Goal: Transaction & Acquisition: Purchase product/service

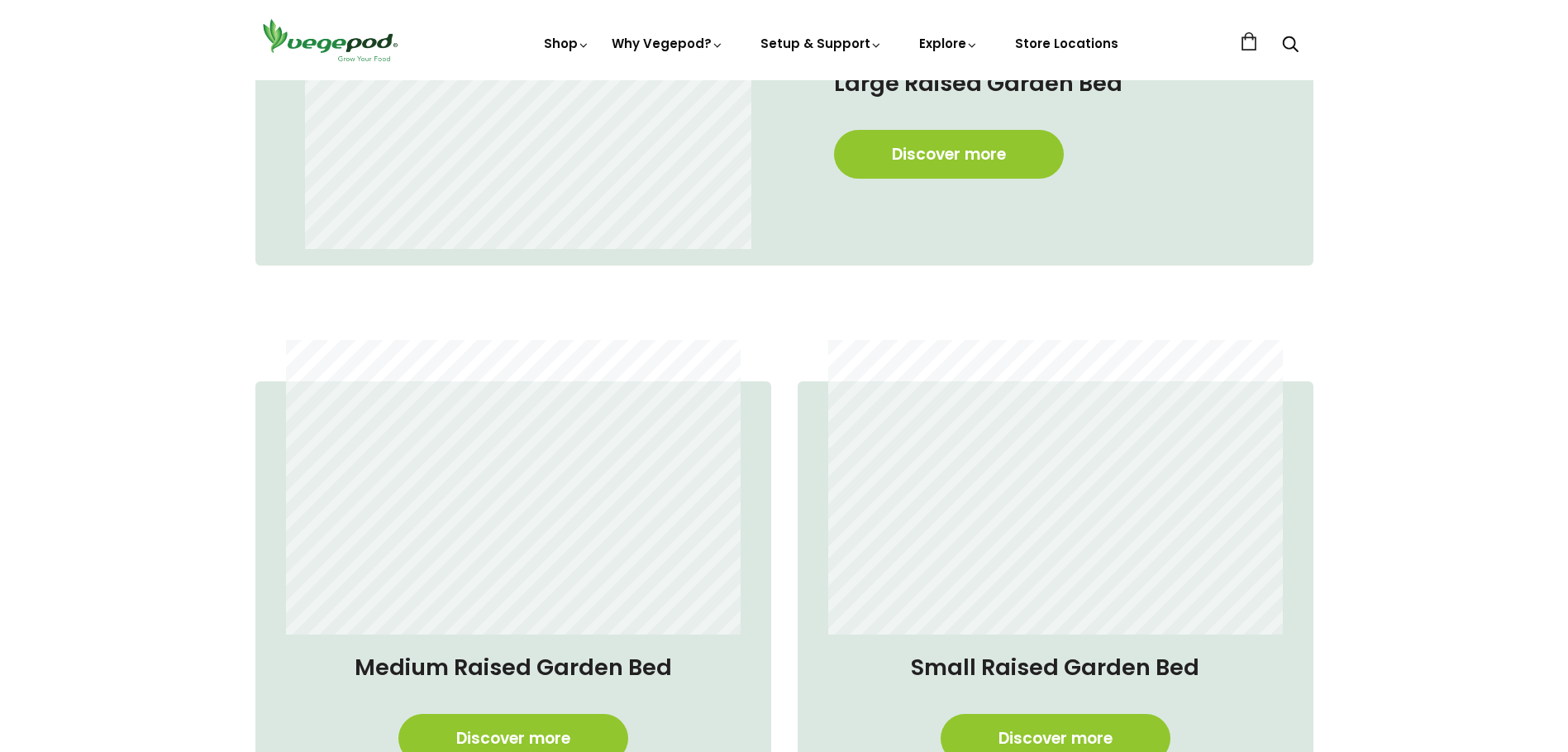
scroll to position [1406, 0]
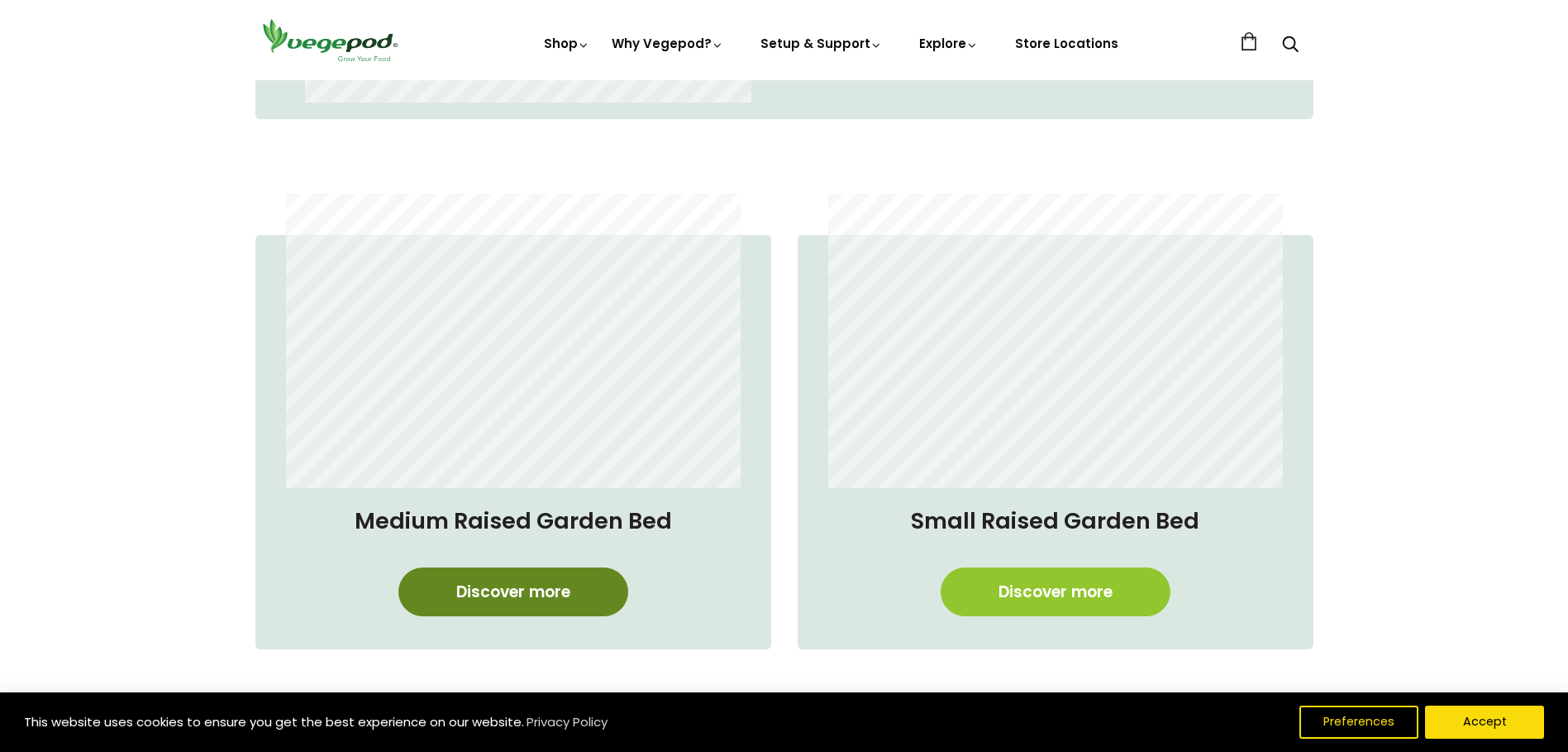
click at [508, 592] on link "Discover more" at bounding box center [514, 591] width 230 height 49
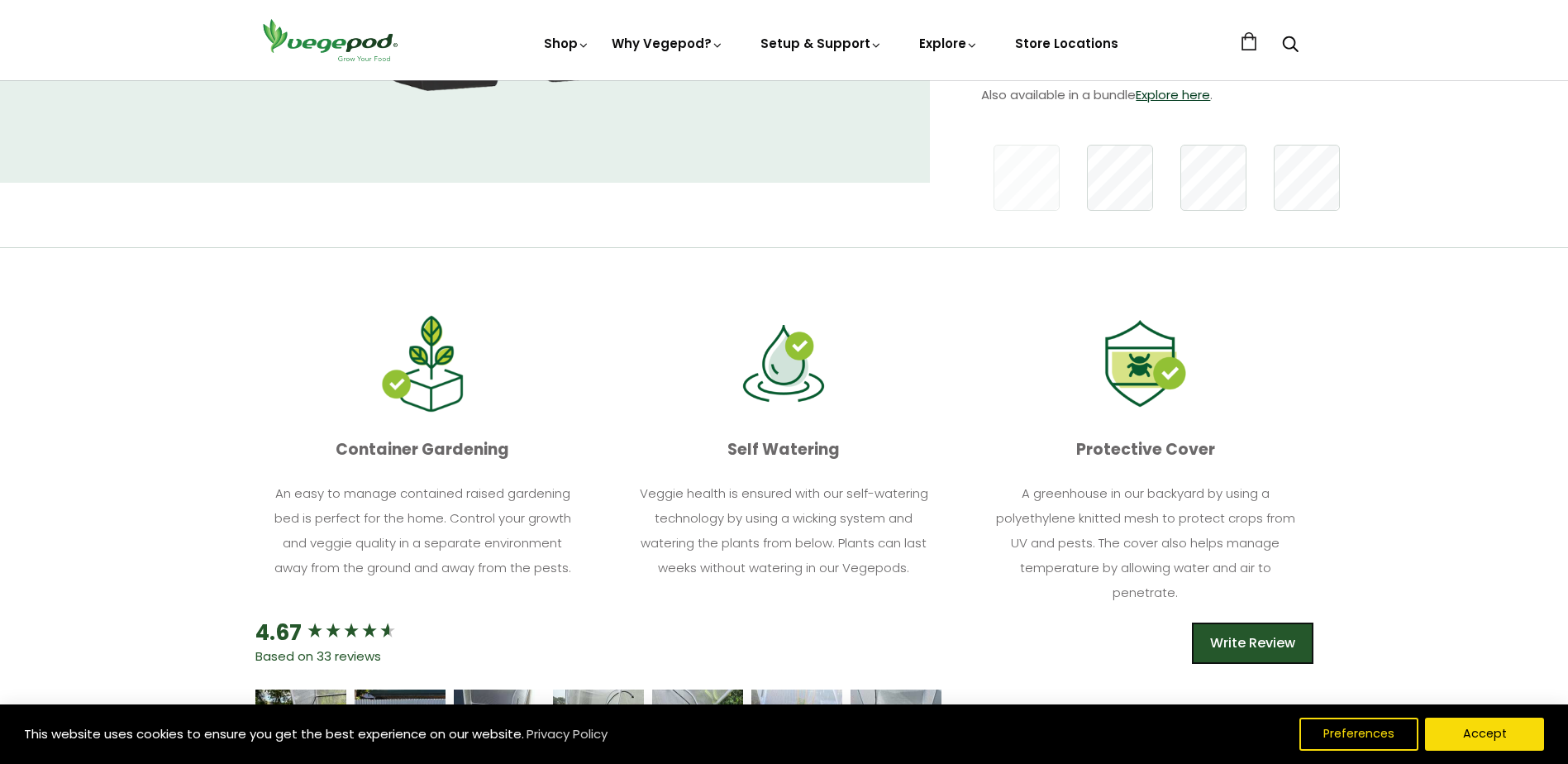
scroll to position [579, 0]
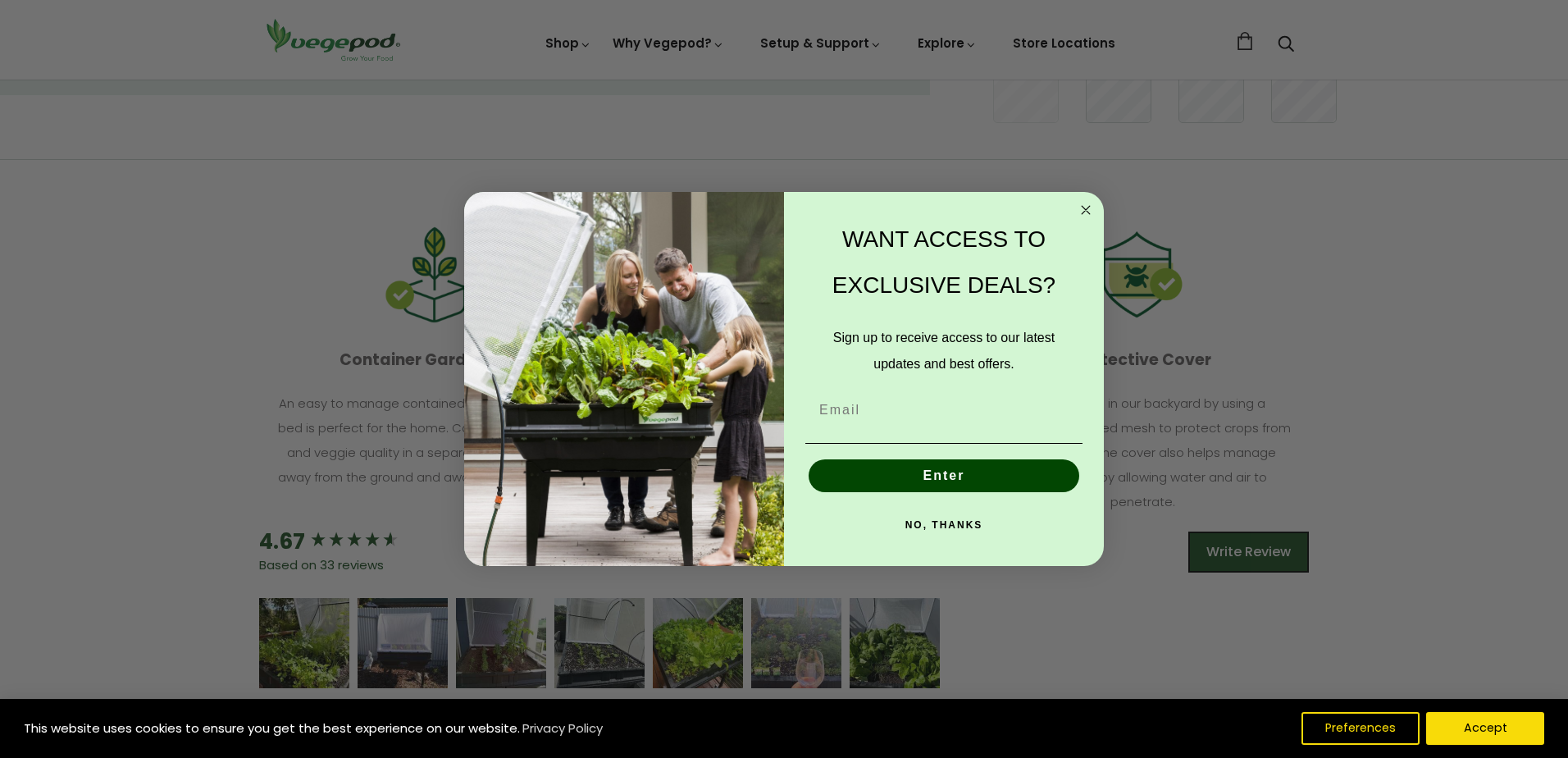
click at [1075, 208] on div "WANT ACCESS TO EXCLUSIVE DEALS?" at bounding box center [943, 262] width 287 height 108
click at [1083, 206] on icon "Close dialog" at bounding box center [1086, 210] width 8 height 8
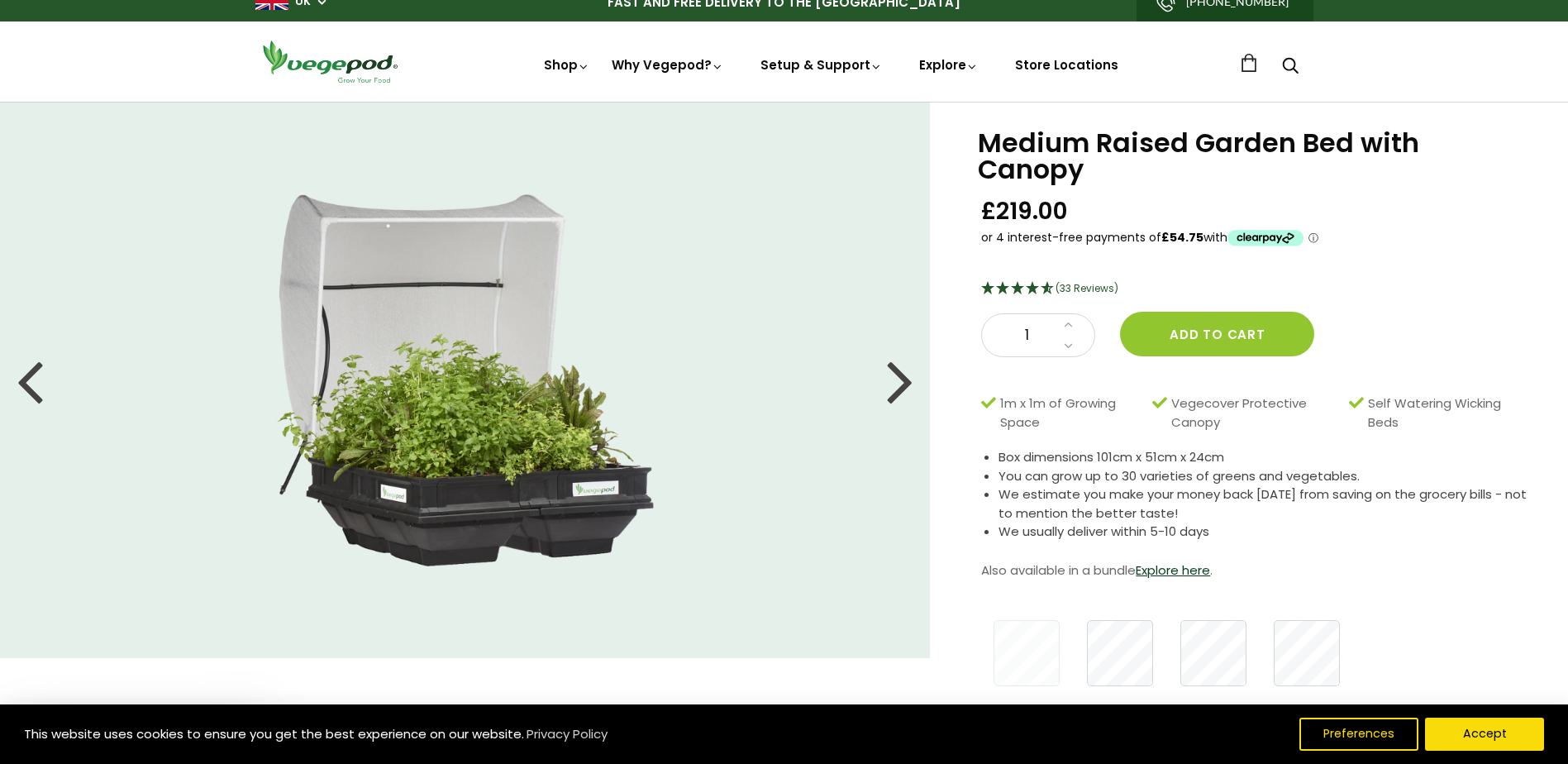
scroll to position [0, 0]
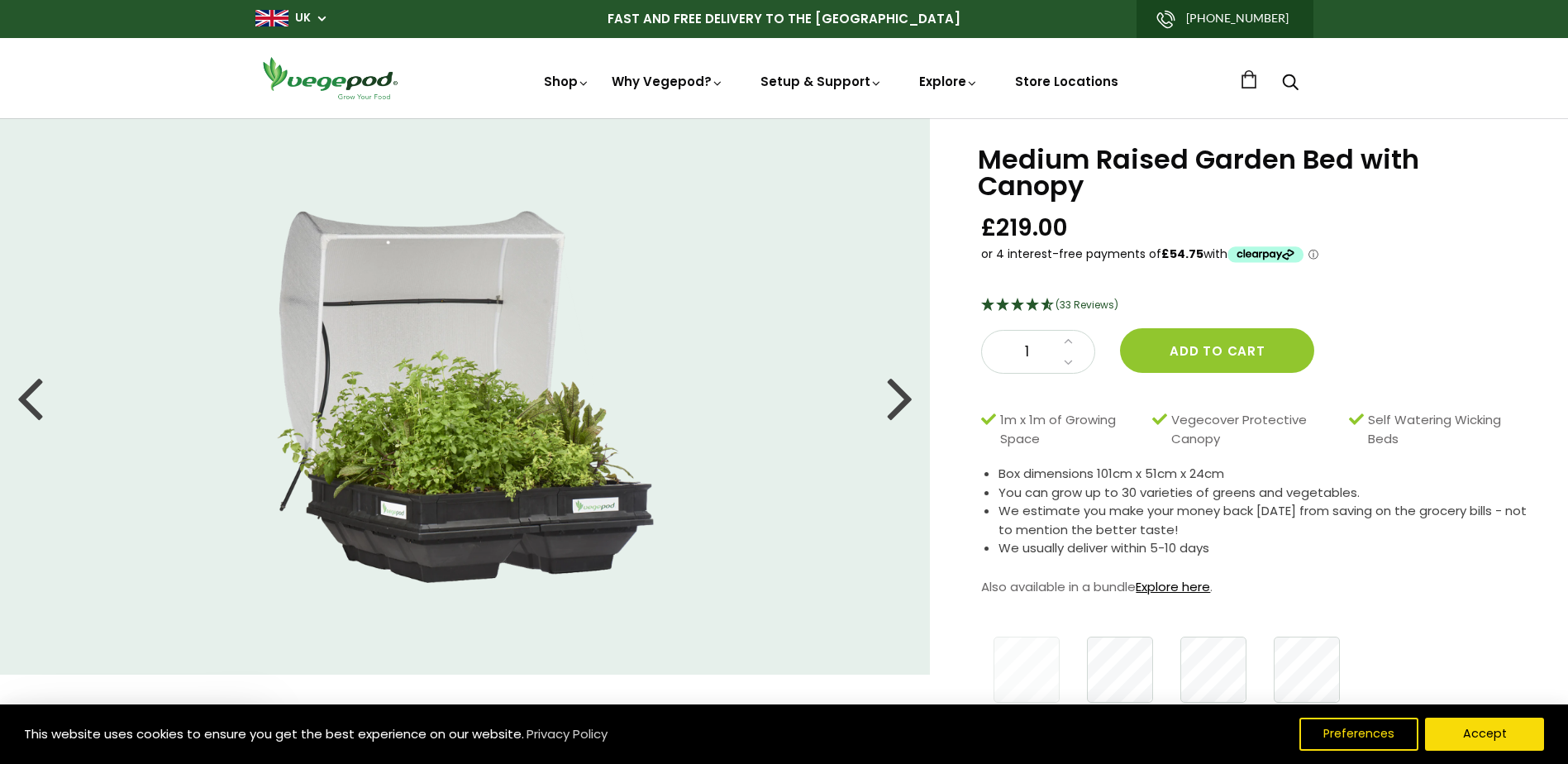
click at [1184, 587] on link "Explore here" at bounding box center [1172, 586] width 74 height 17
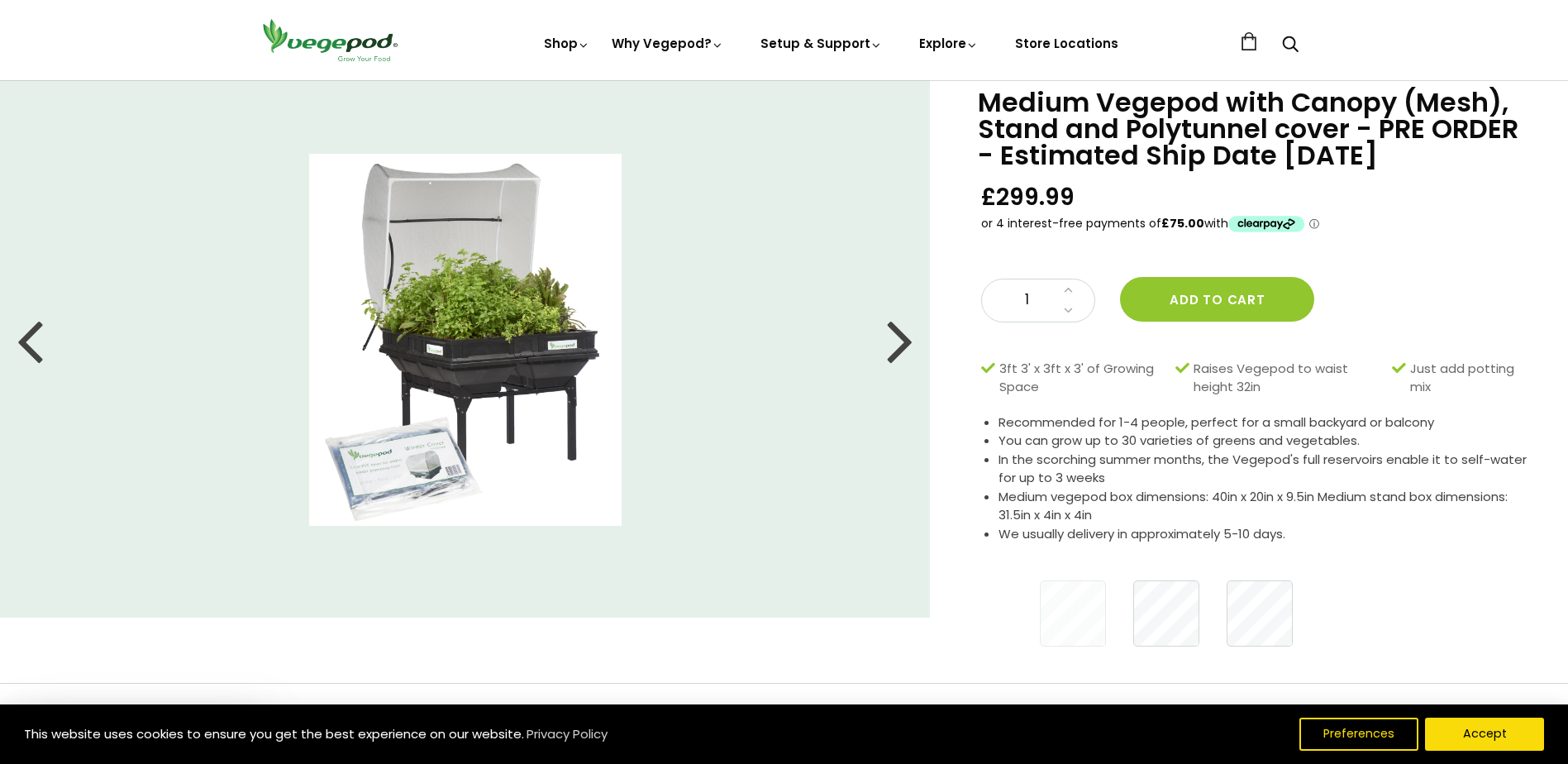
scroll to position [83, 0]
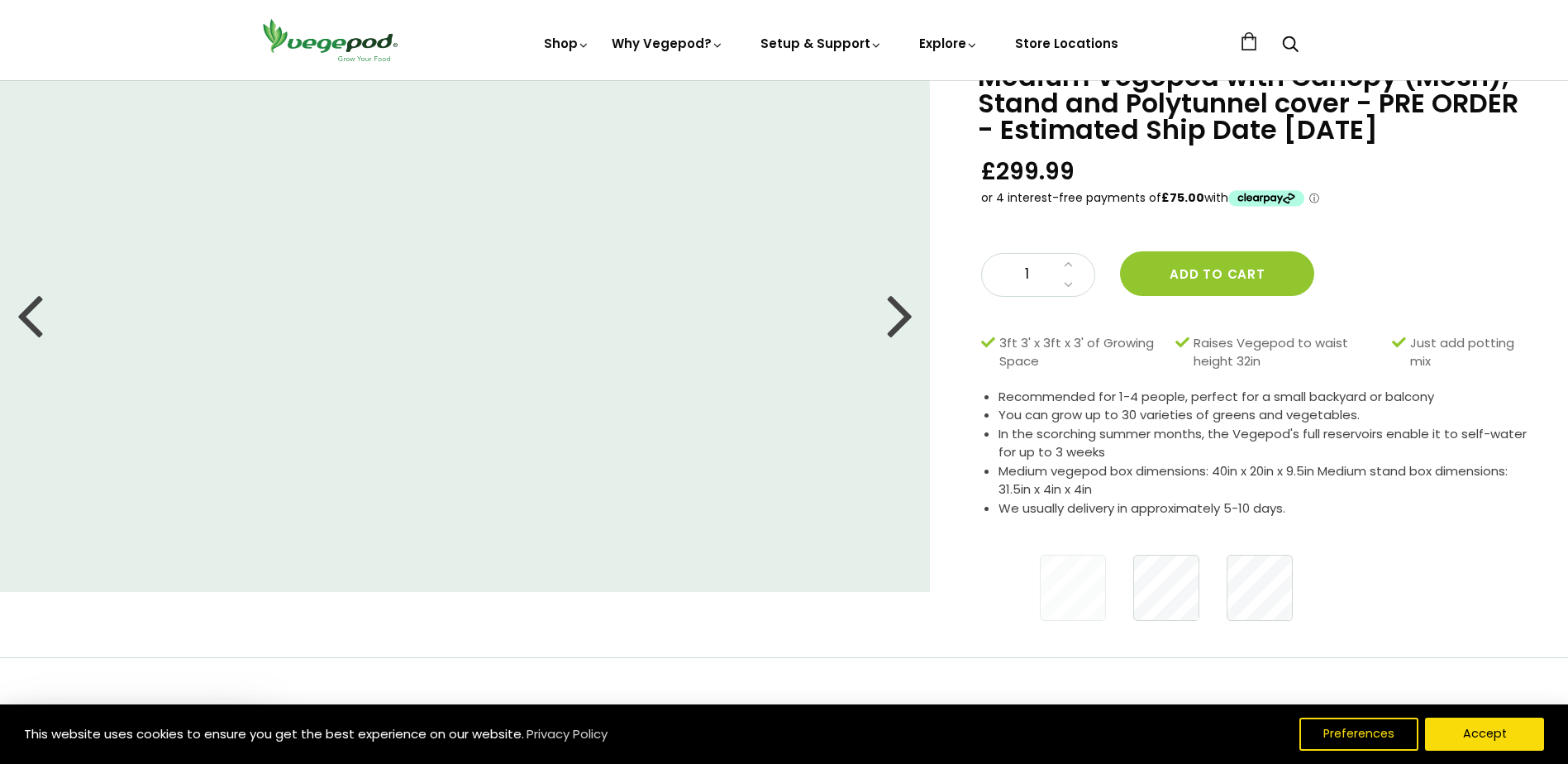
click at [903, 316] on div at bounding box center [900, 314] width 26 height 74
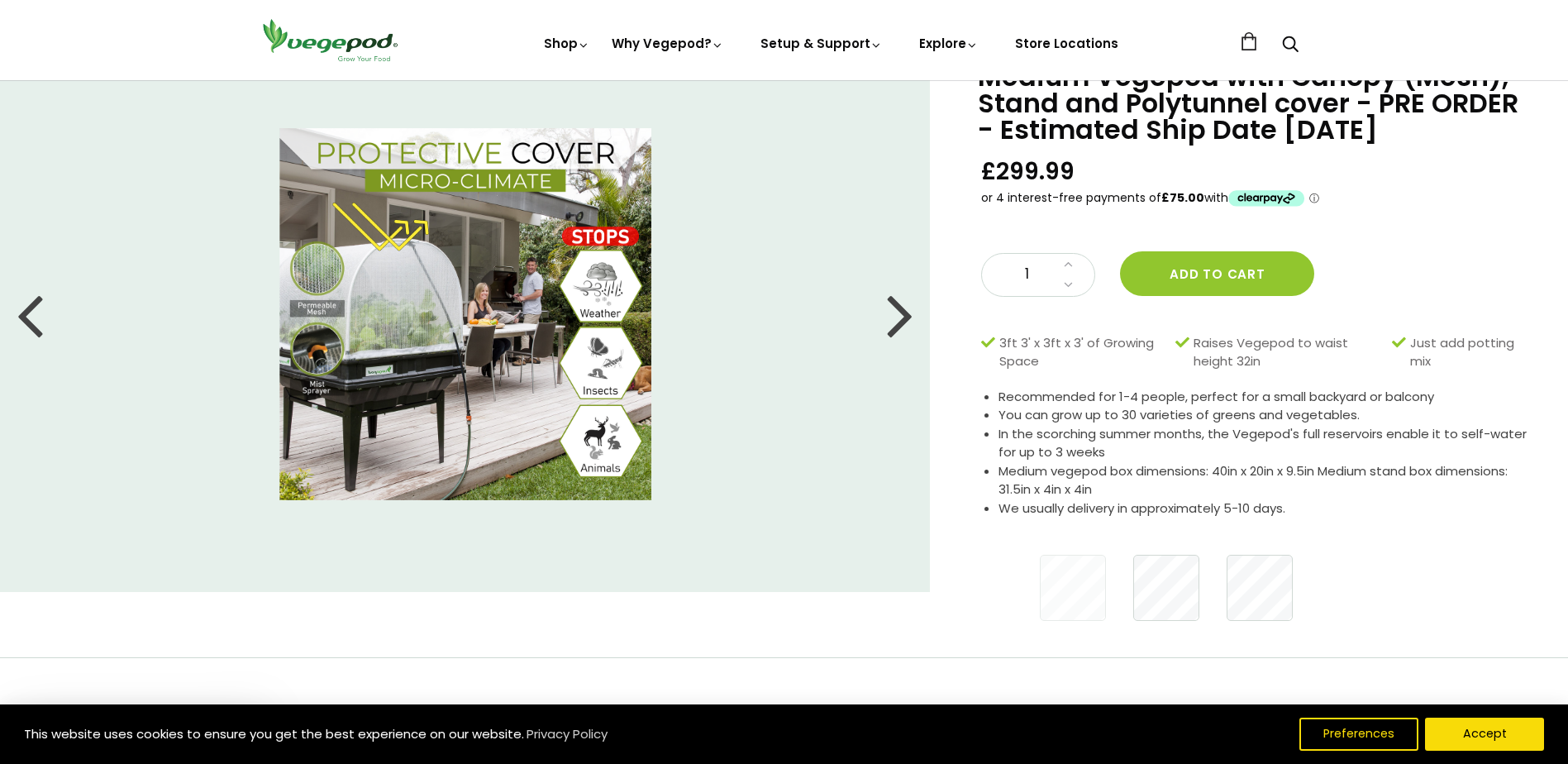
click at [898, 323] on div at bounding box center [900, 314] width 26 height 74
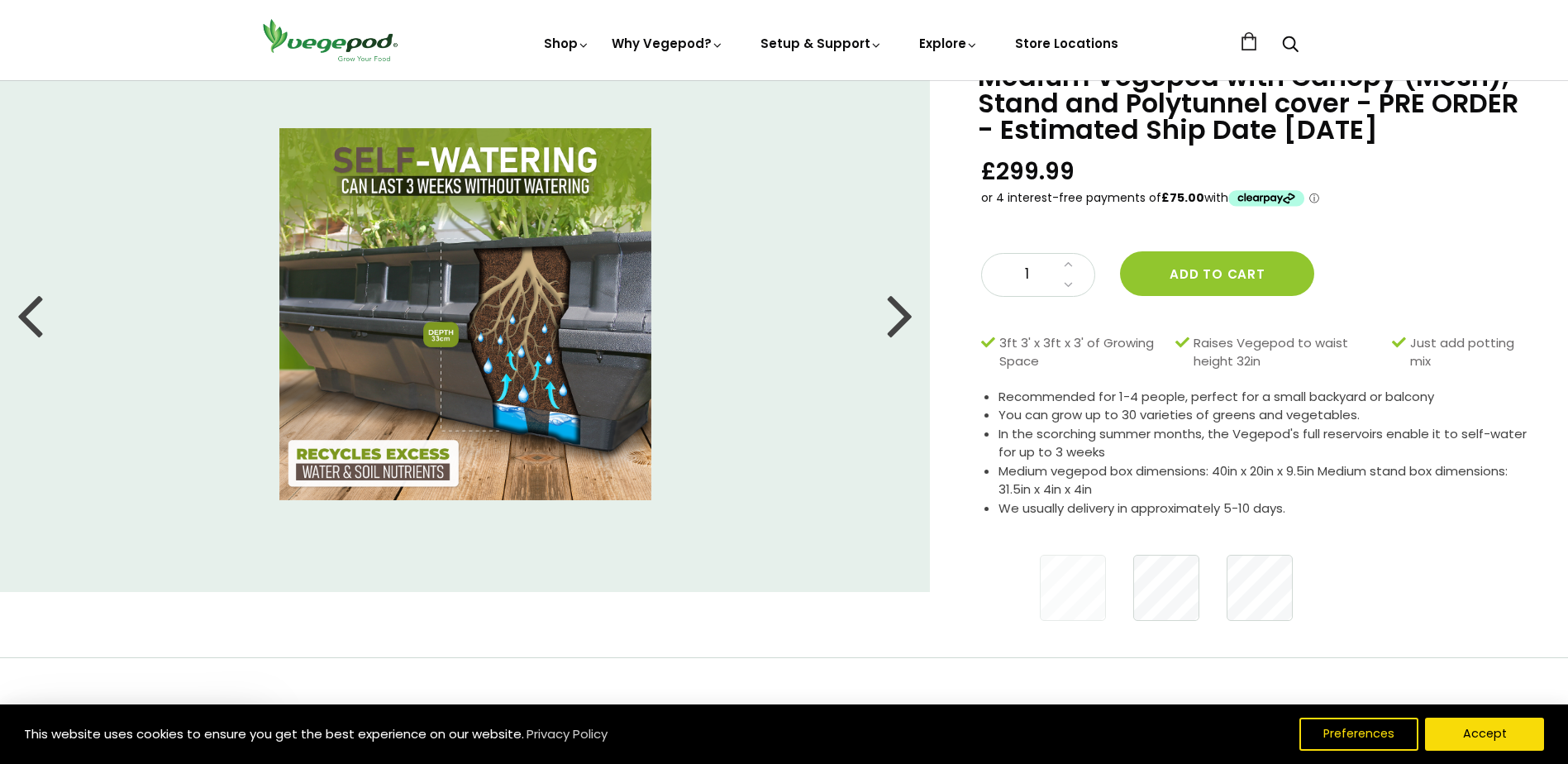
click at [898, 323] on div at bounding box center [900, 314] width 26 height 74
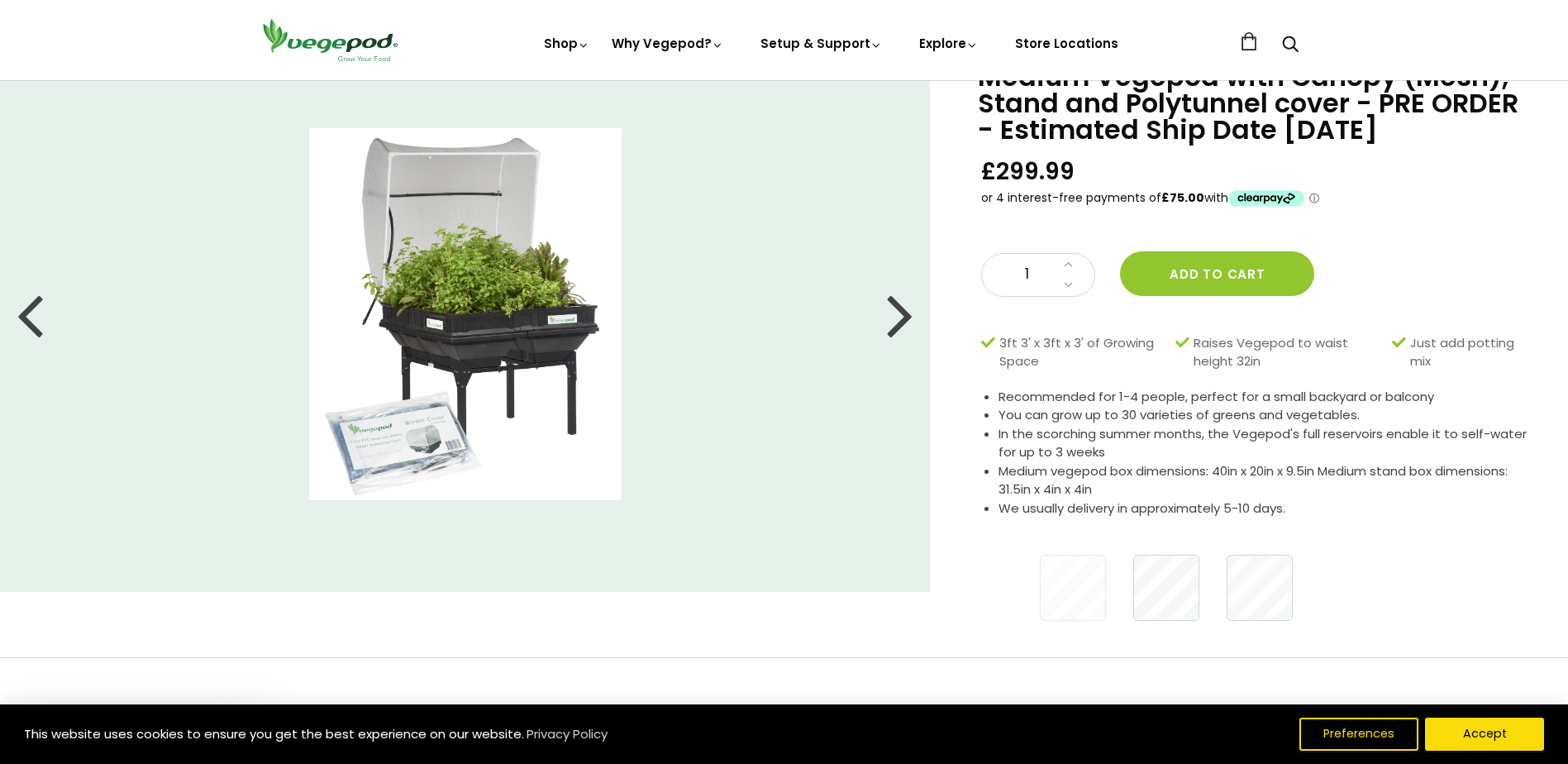
click at [40, 328] on div at bounding box center [30, 314] width 26 height 74
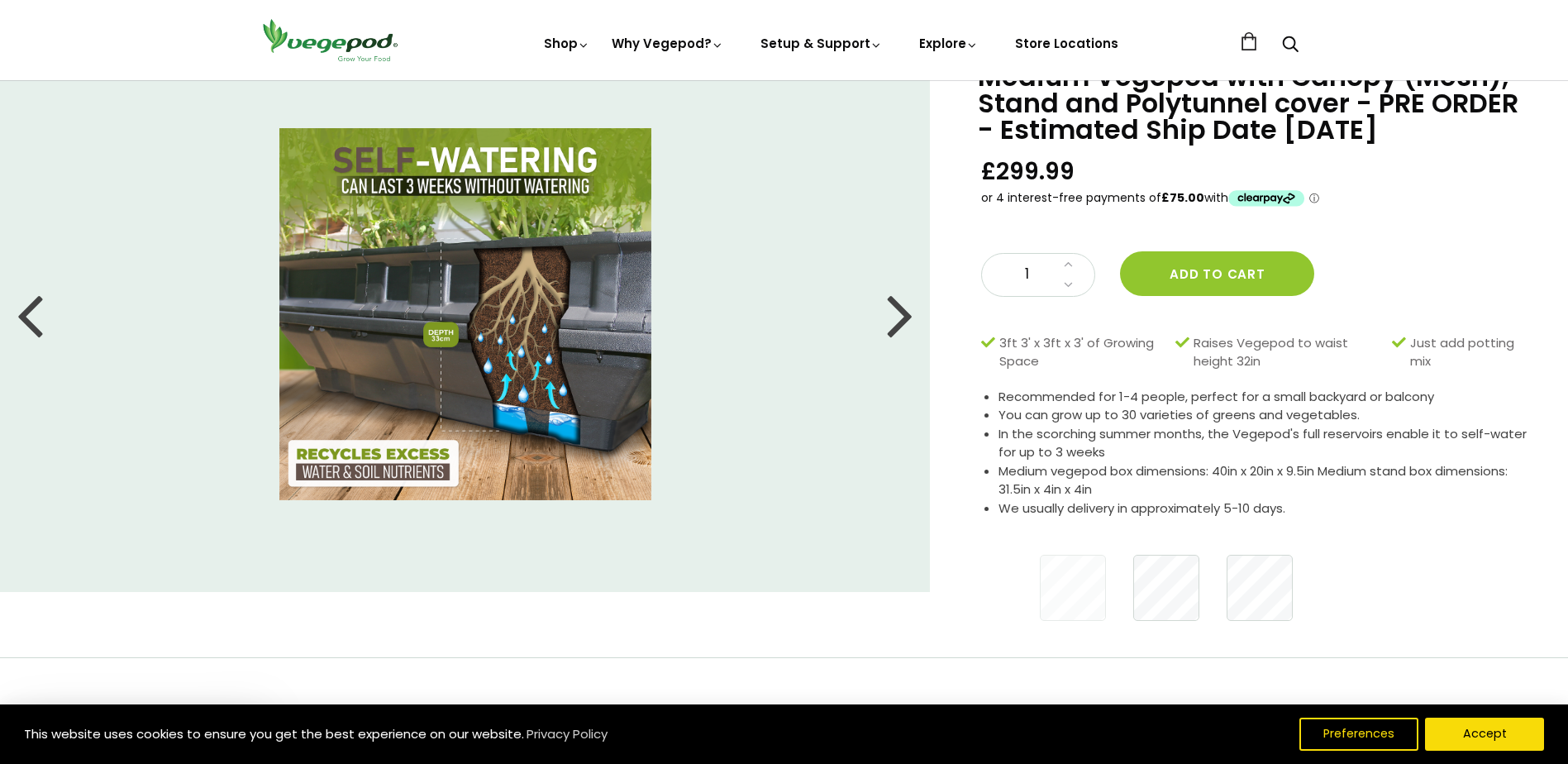
click at [33, 322] on div at bounding box center [30, 314] width 26 height 74
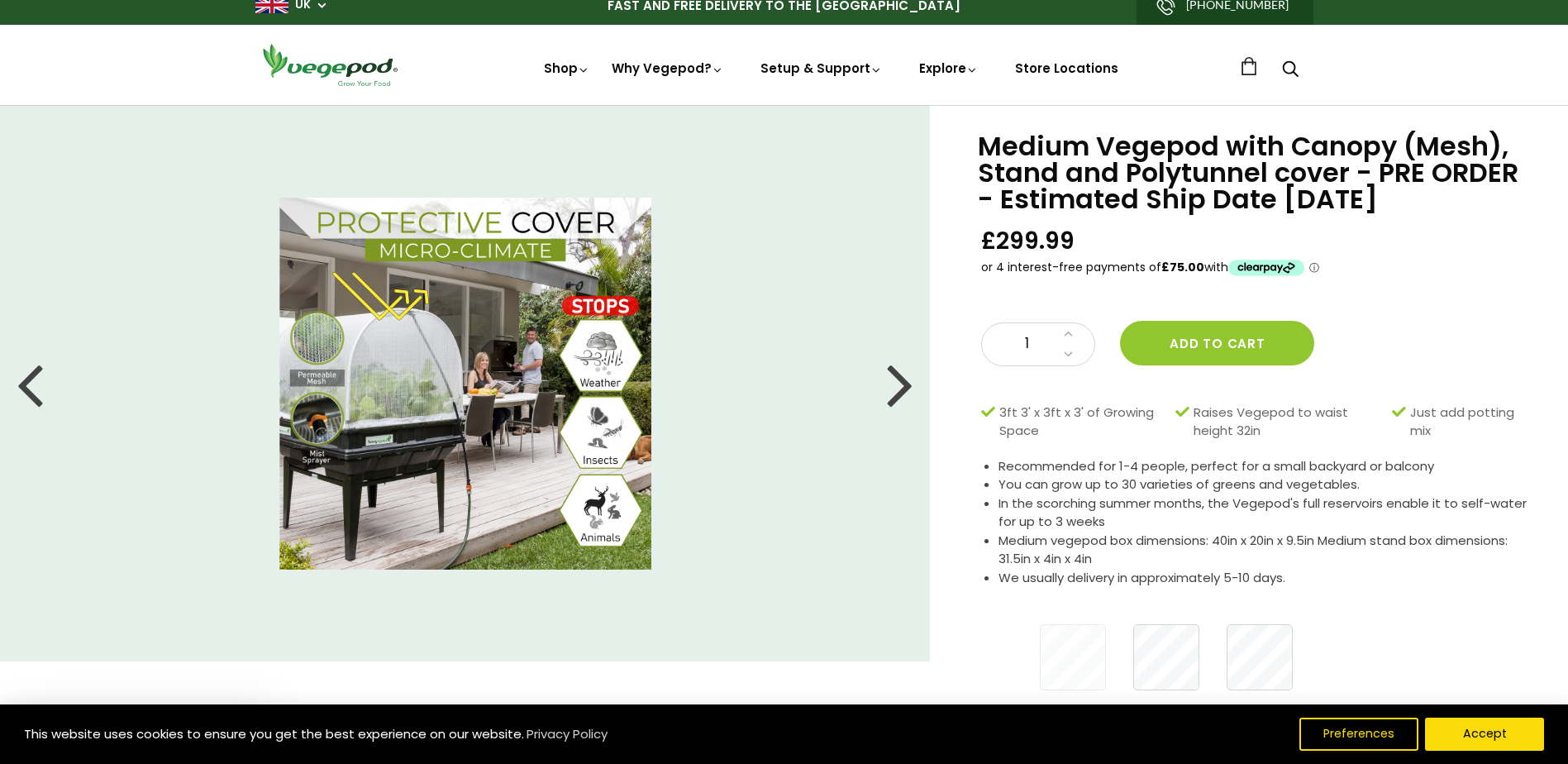
scroll to position [0, 0]
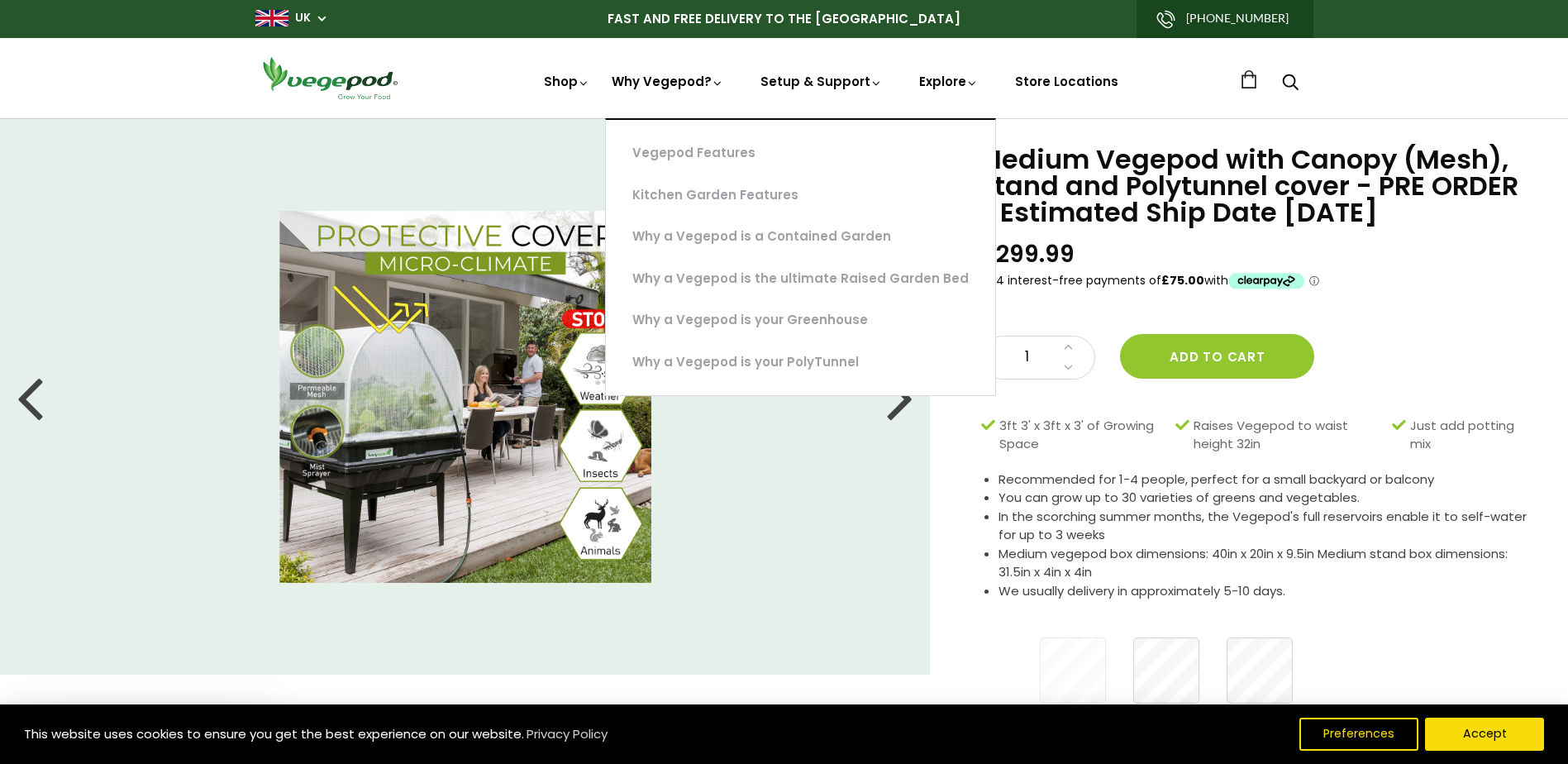
click at [720, 84] on icon at bounding box center [718, 83] width 12 height 12
click at [1430, 288] on div "Medium Vegepod with Canopy (Mesh), Stand and Polytunnel cover - PRE ORDER - Est…" at bounding box center [1254, 219] width 546 height 146
click at [719, 83] on icon at bounding box center [718, 83] width 12 height 12
click at [1442, 270] on div "Medium Vegepod with Canopy (Mesh), Stand and Polytunnel cover - PRE ORDER - Est…" at bounding box center [1254, 219] width 546 height 146
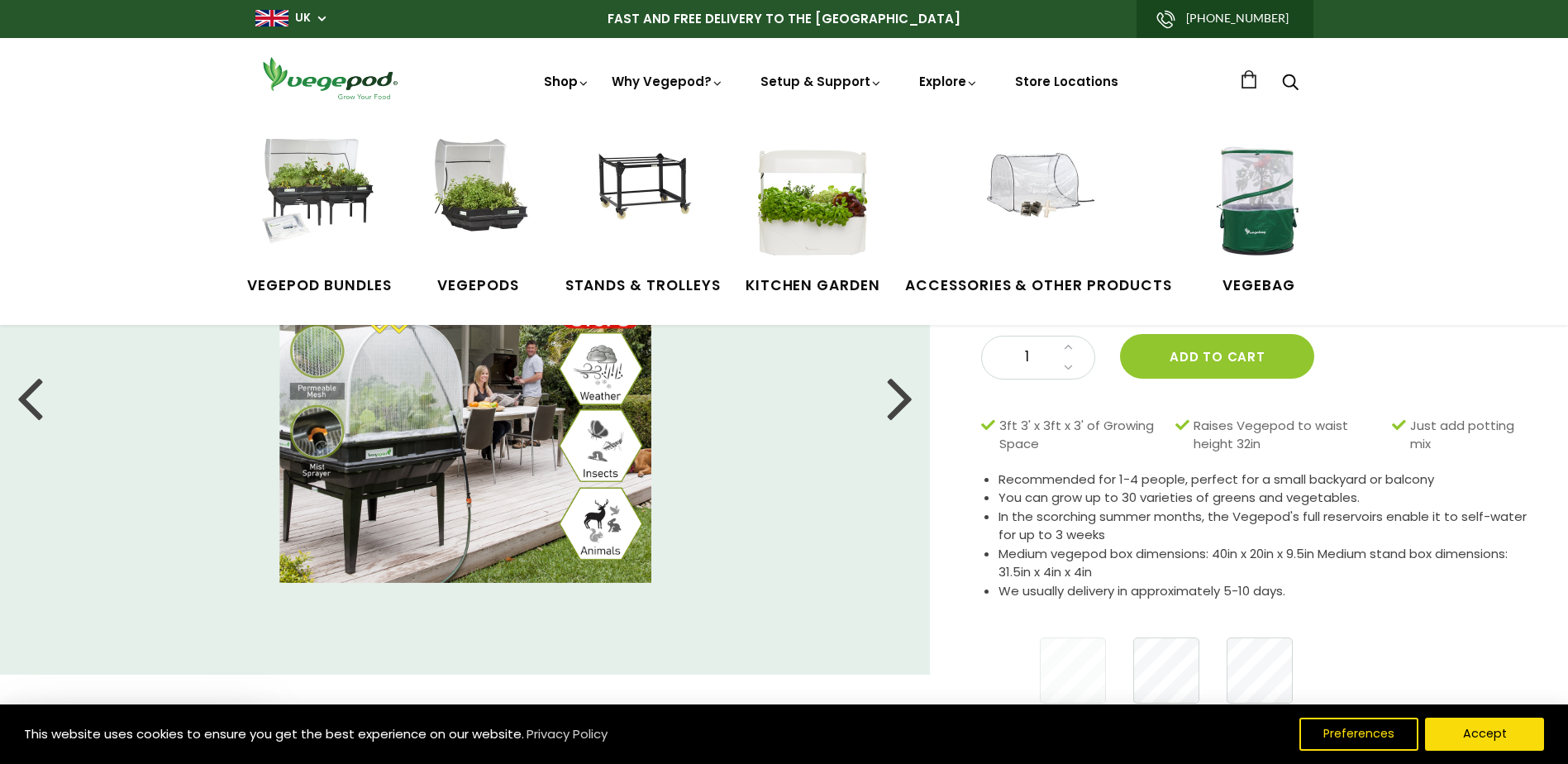
click at [567, 85] on link "Shop" at bounding box center [567, 105] width 46 height 64
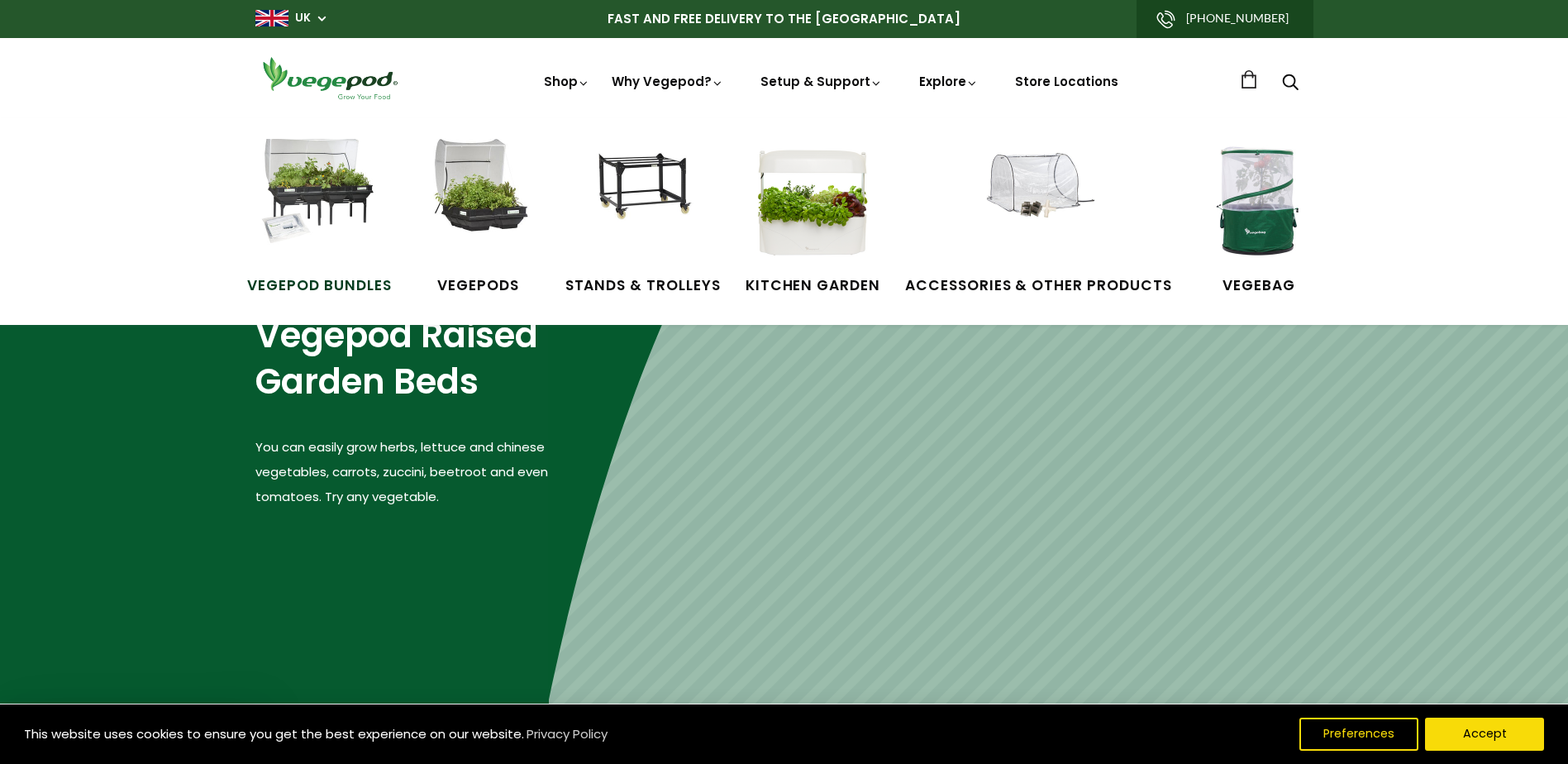
click at [322, 275] on span "Vegepod Bundles" at bounding box center [319, 286] width 144 height 22
